Goal: Navigation & Orientation: Find specific page/section

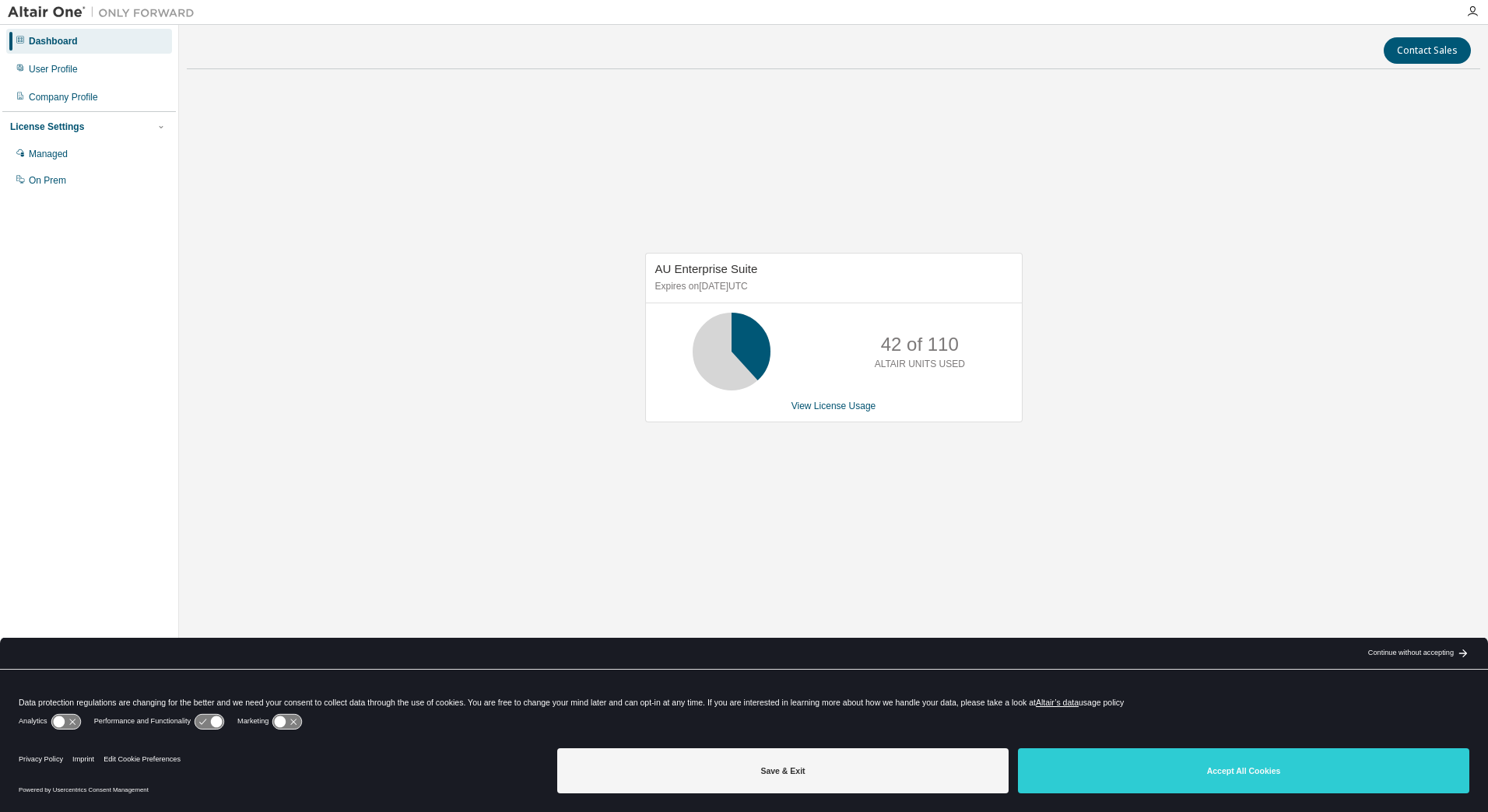
click at [1128, 476] on div "AU Enterprise Suite Expires on November 1, 2025 UTC 42 of 110 ALTAIR UNITS USED…" at bounding box center [833, 346] width 1293 height 528
click at [814, 409] on link "View License Usage" at bounding box center [833, 406] width 84 height 11
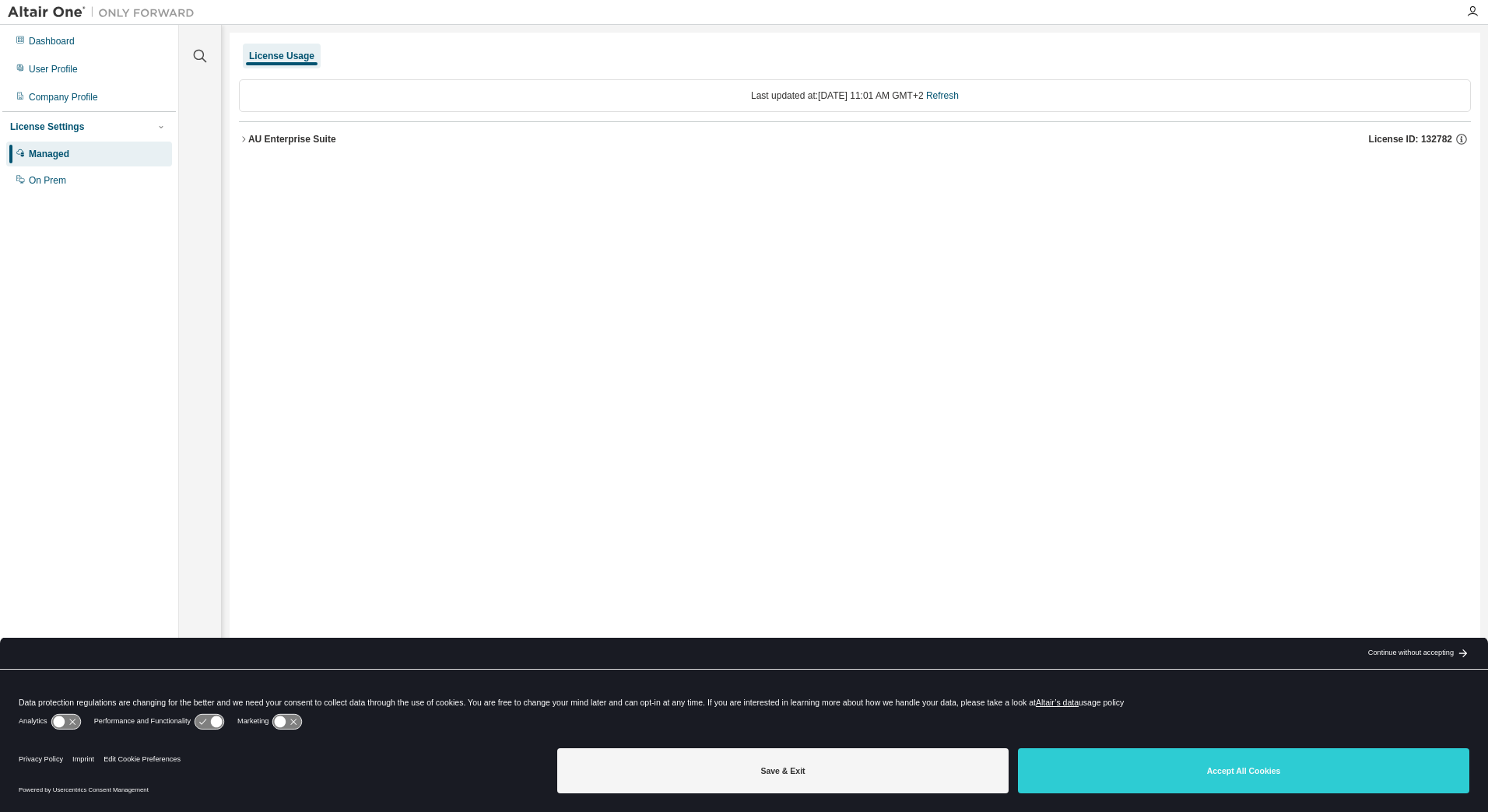
click at [247, 135] on icon "button" at bounding box center [244, 139] width 10 height 10
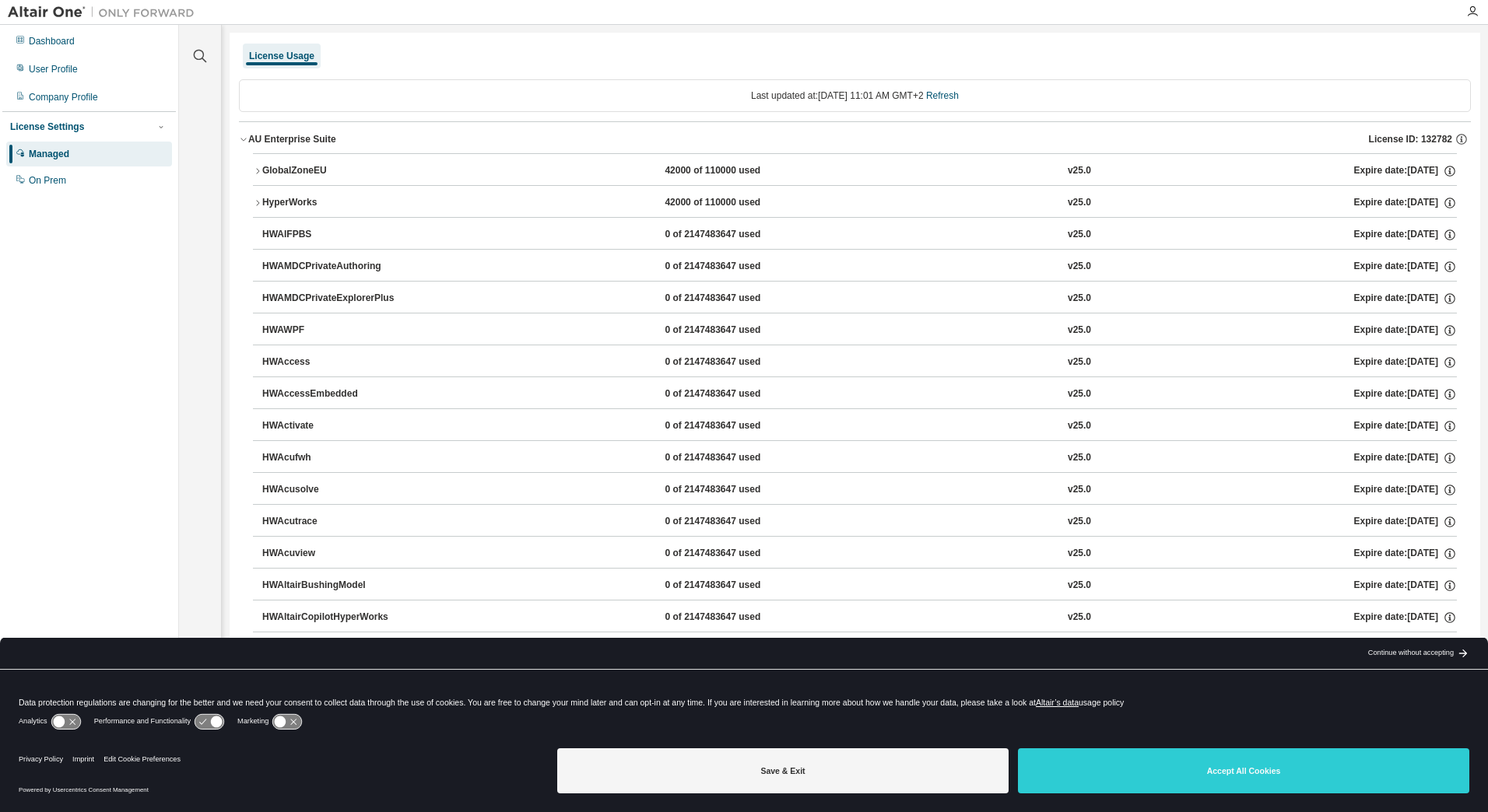
click at [246, 134] on icon "button" at bounding box center [244, 139] width 10 height 10
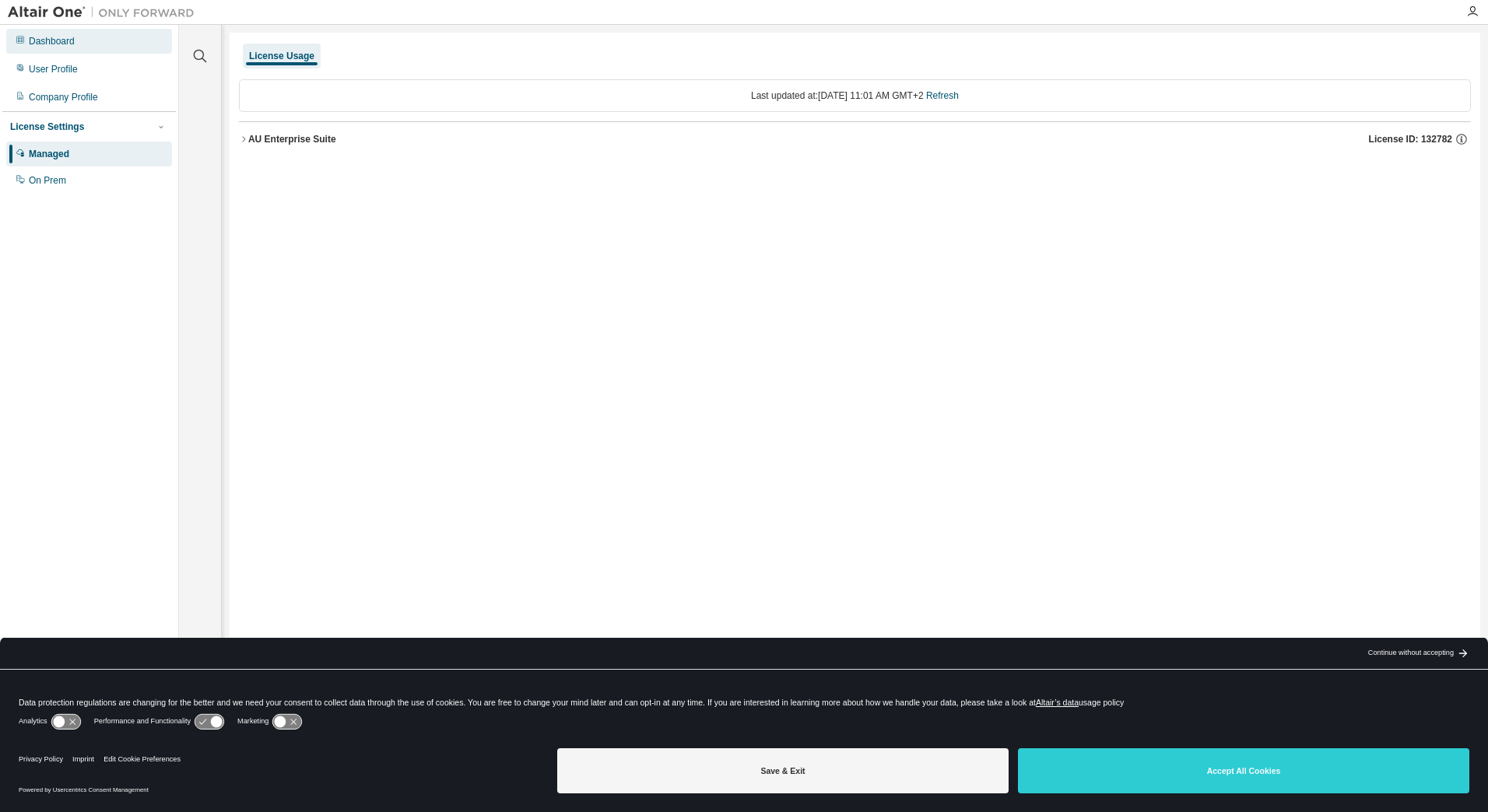
click at [91, 41] on div "Dashboard" at bounding box center [89, 41] width 166 height 25
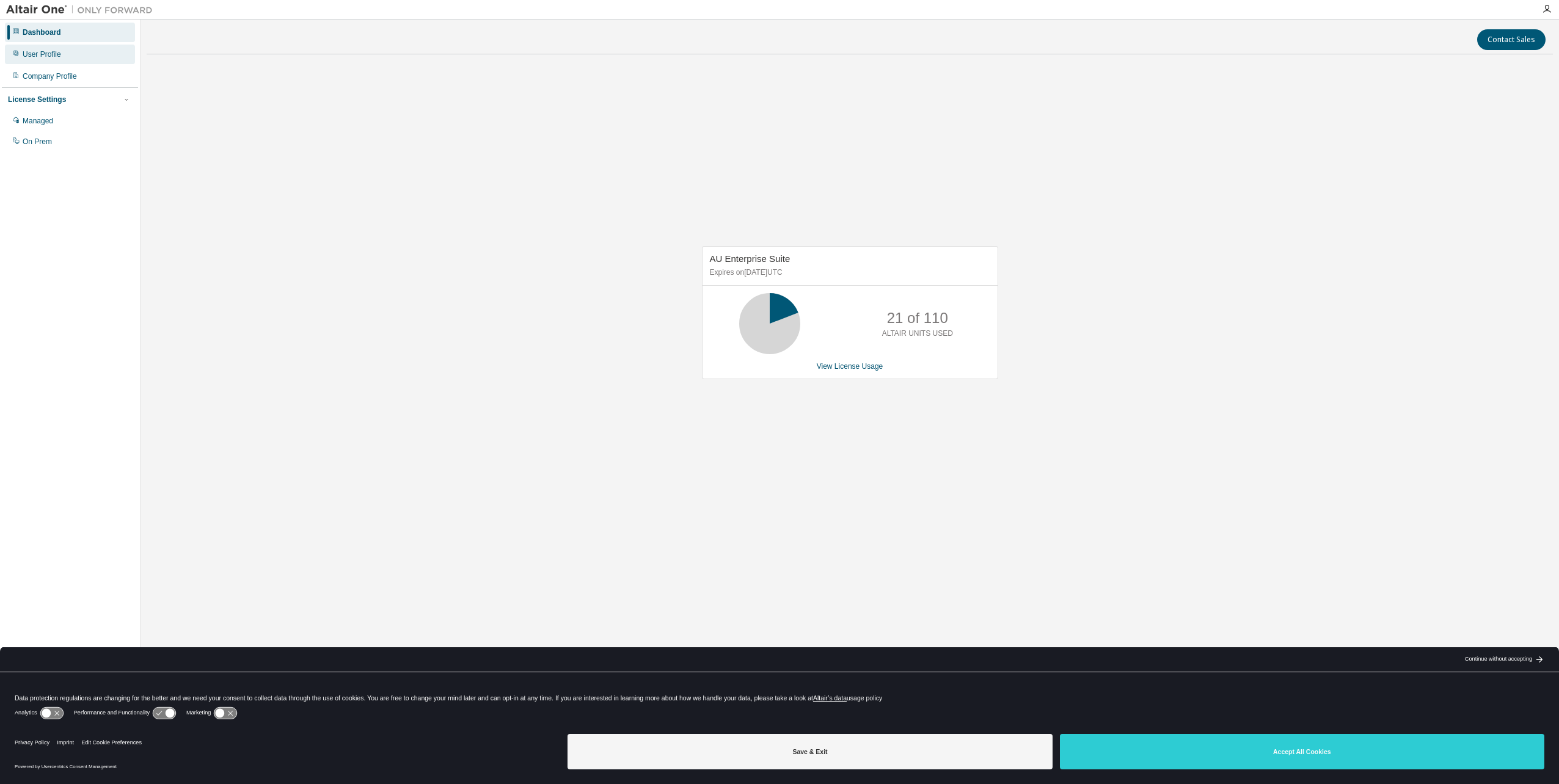
click at [66, 57] on div "User Profile" at bounding box center [70, 54] width 130 height 20
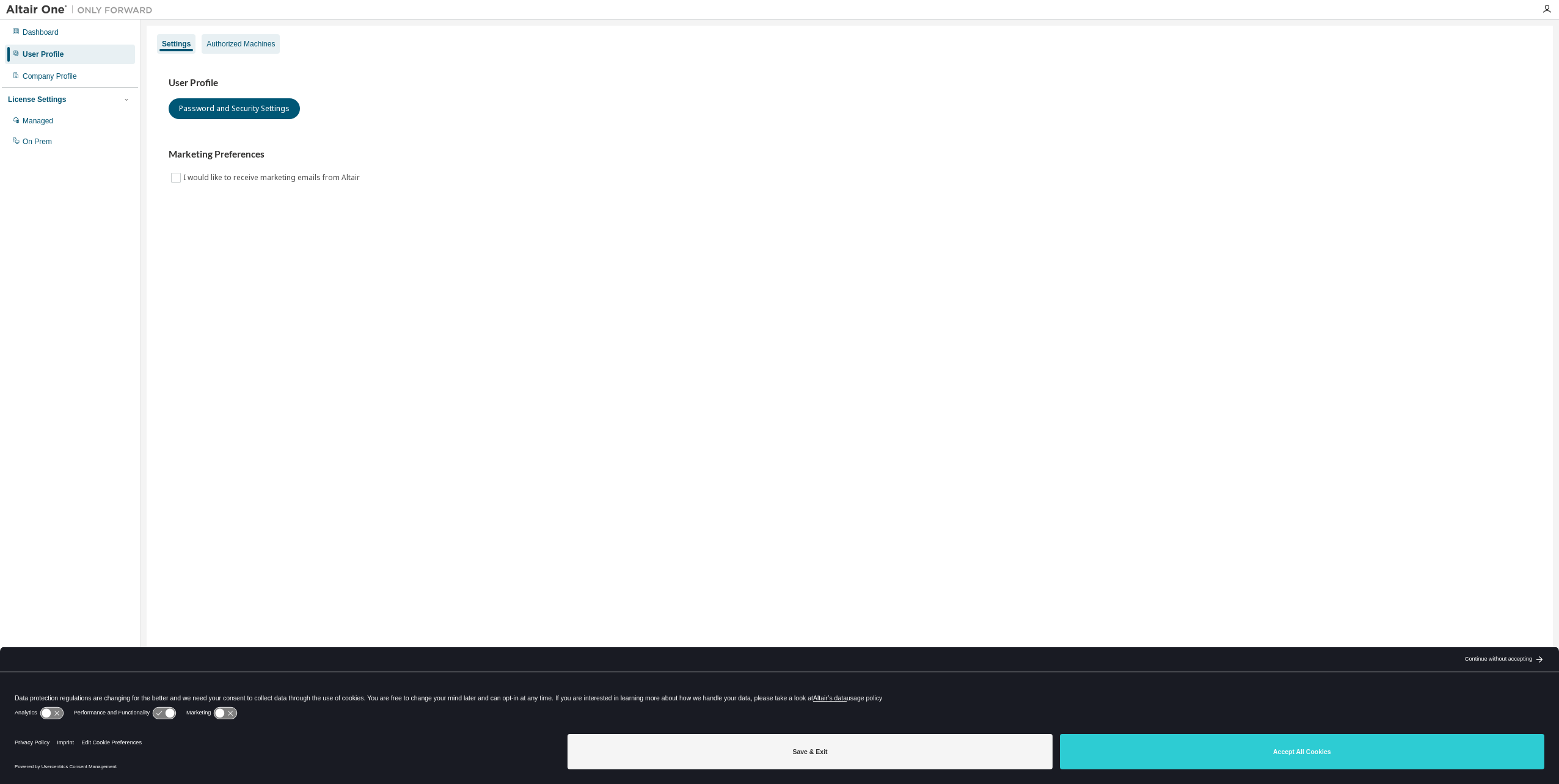
click at [228, 40] on div "Authorized Machines" at bounding box center [241, 44] width 68 height 9
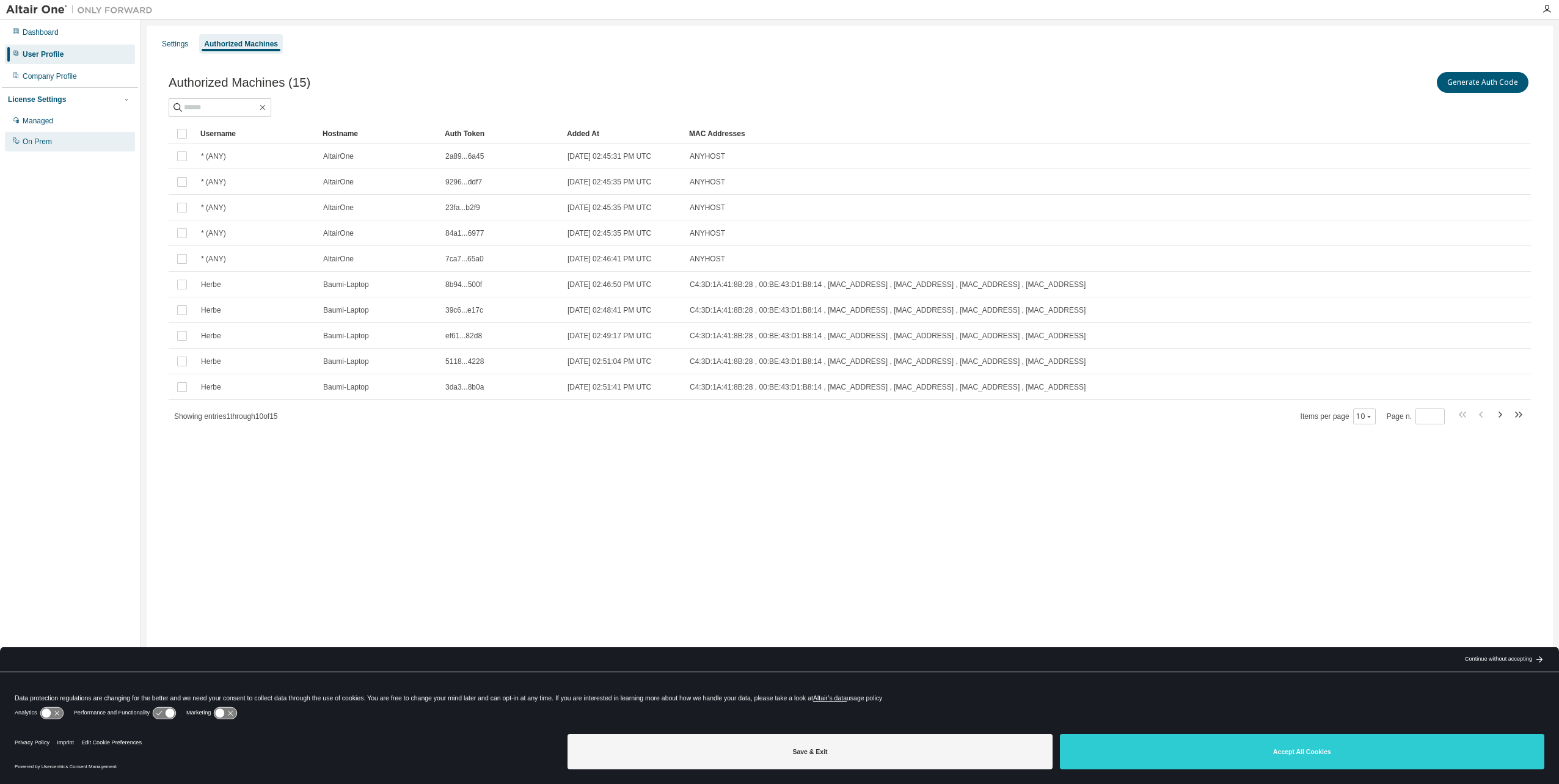
click at [73, 148] on div "On Prem" at bounding box center [70, 142] width 130 height 20
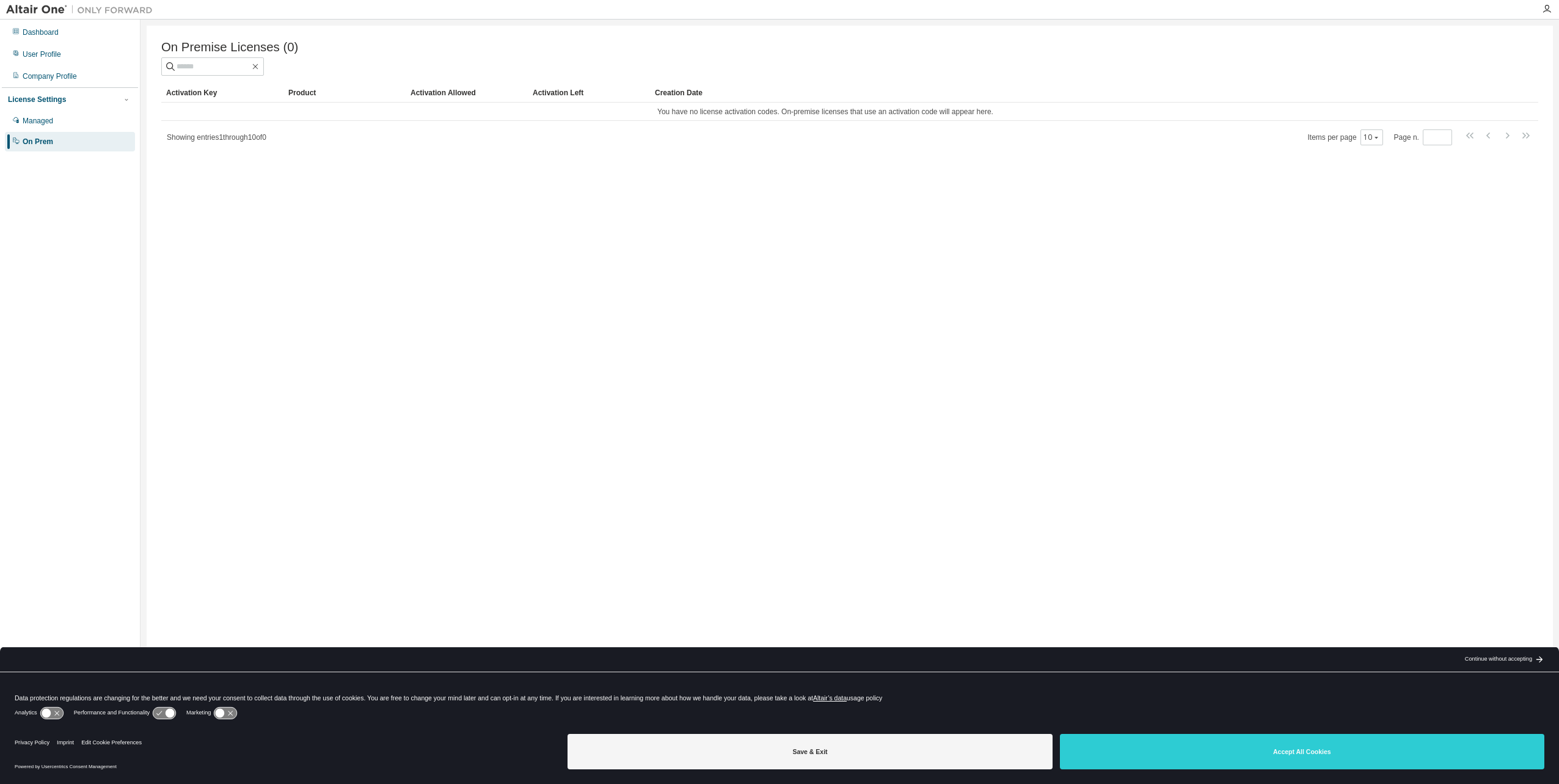
click at [56, 88] on div "License Settings Managed On Prem" at bounding box center [70, 119] width 136 height 65
click at [56, 69] on div "Company Profile" at bounding box center [70, 76] width 130 height 20
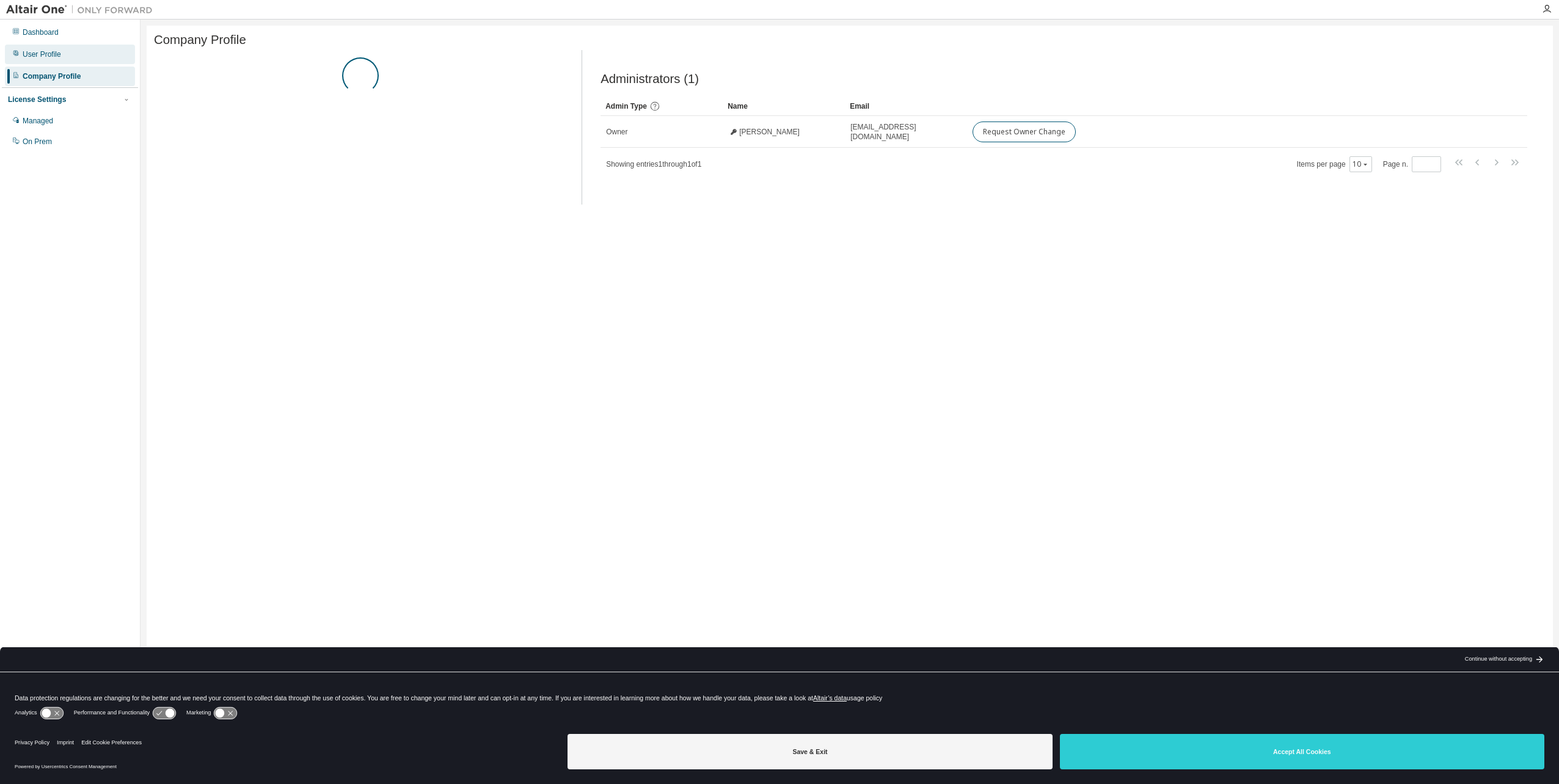
click at [56, 56] on div "User Profile" at bounding box center [42, 54] width 39 height 9
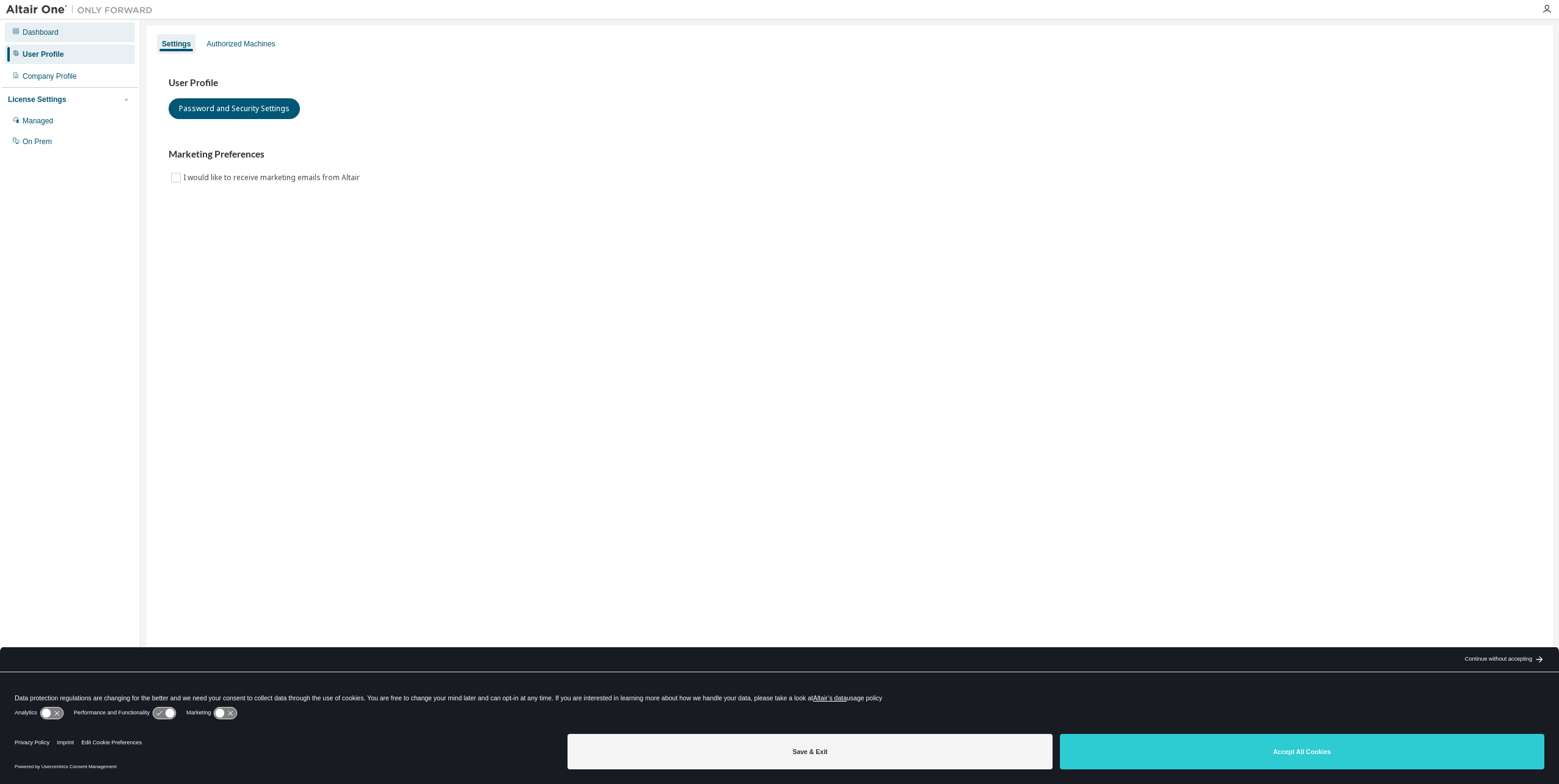
click at [56, 38] on div "Dashboard" at bounding box center [70, 32] width 130 height 20
